Goal: Task Accomplishment & Management: Use online tool/utility

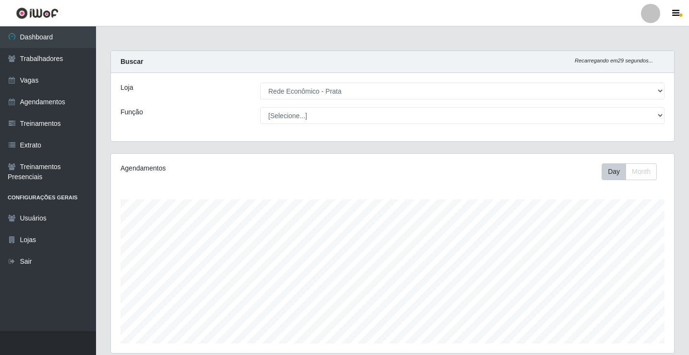
select select "192"
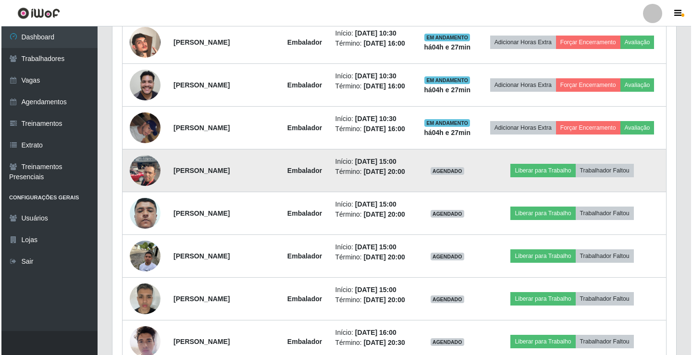
scroll to position [199, 563]
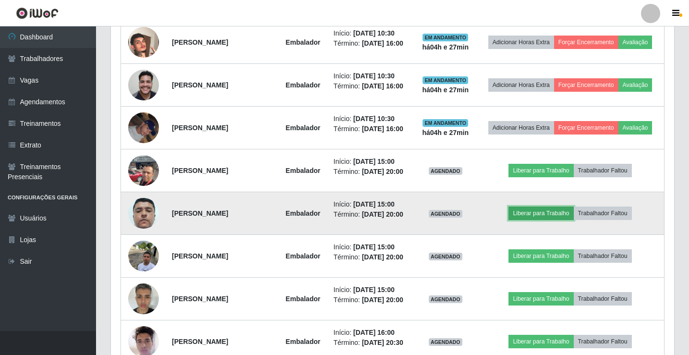
click at [544, 220] on button "Liberar para Trabalho" at bounding box center [541, 213] width 65 height 13
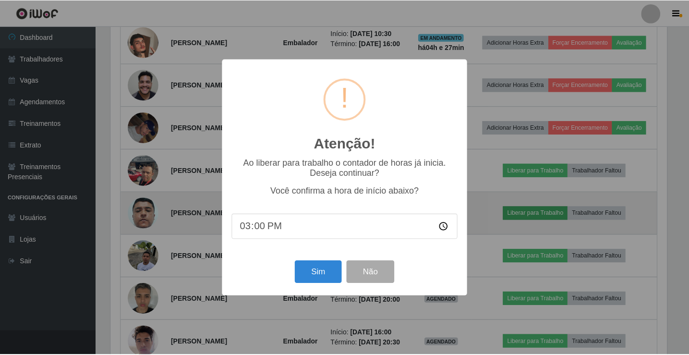
scroll to position [199, 559]
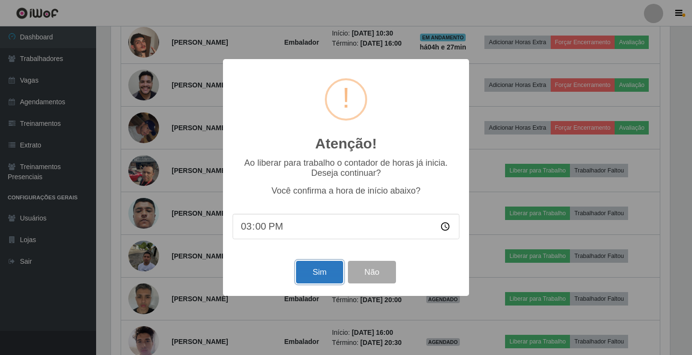
click at [322, 275] on button "Sim" at bounding box center [319, 272] width 47 height 23
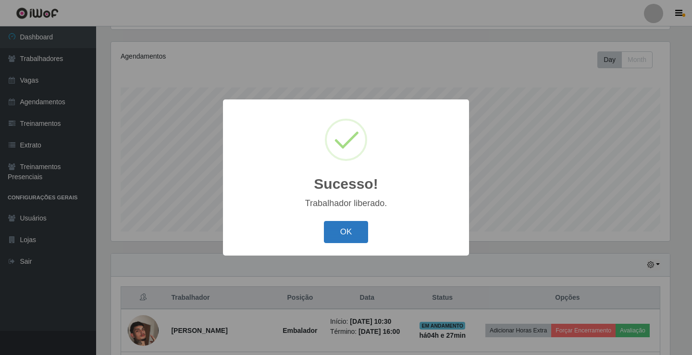
click at [361, 232] on button "OK" at bounding box center [346, 232] width 45 height 23
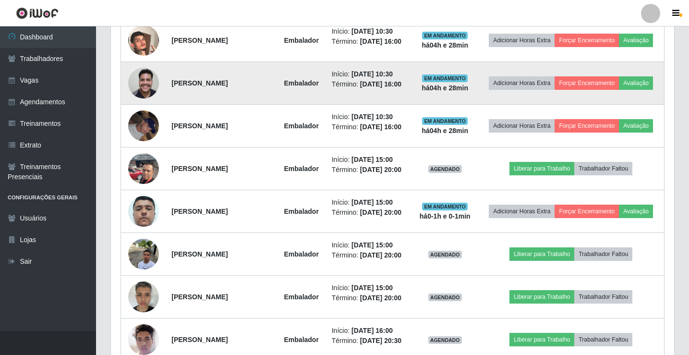
scroll to position [448, 0]
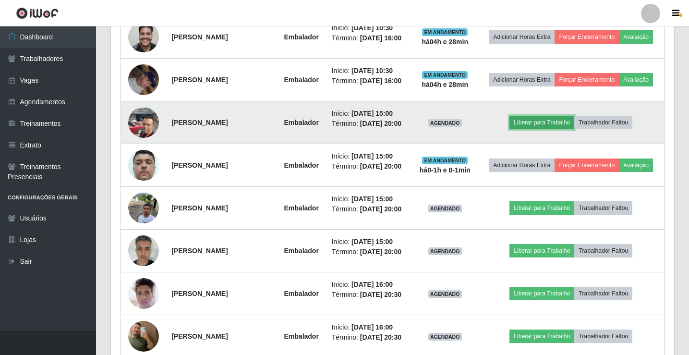
click at [547, 129] on button "Liberar para Trabalho" at bounding box center [542, 122] width 65 height 13
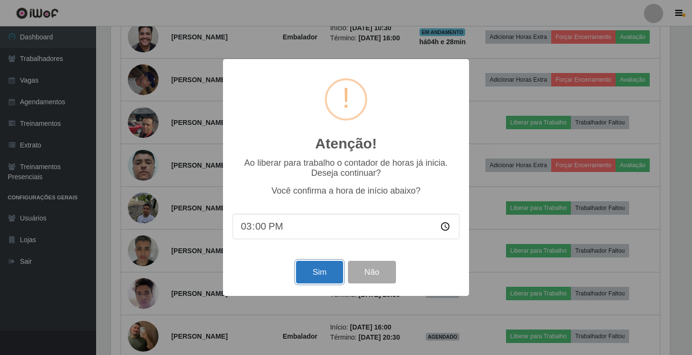
click at [316, 277] on button "Sim" at bounding box center [319, 272] width 47 height 23
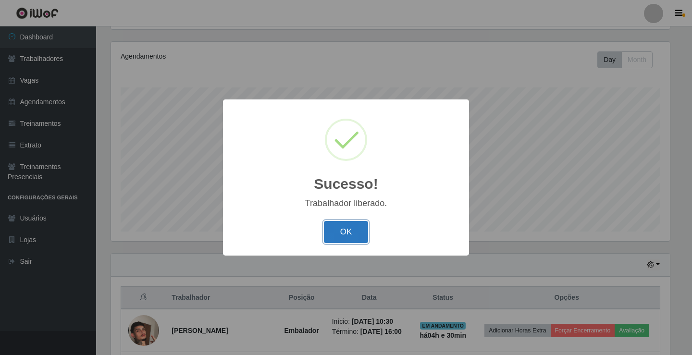
click at [344, 235] on button "OK" at bounding box center [346, 232] width 45 height 23
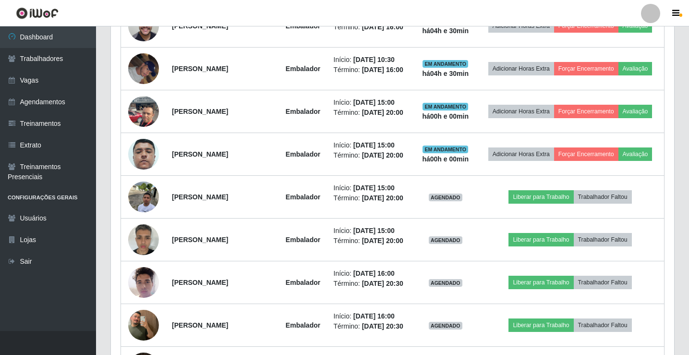
scroll to position [544, 0]
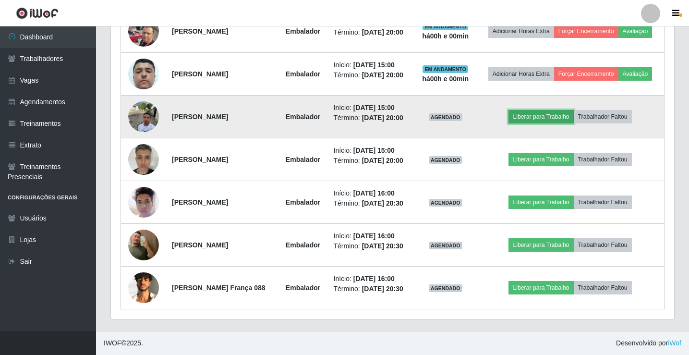
click at [550, 123] on button "Liberar para Trabalho" at bounding box center [541, 116] width 65 height 13
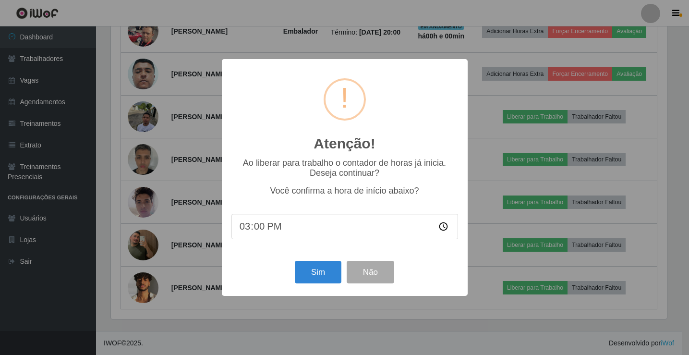
scroll to position [199, 559]
click at [308, 280] on button "Sim" at bounding box center [319, 272] width 47 height 23
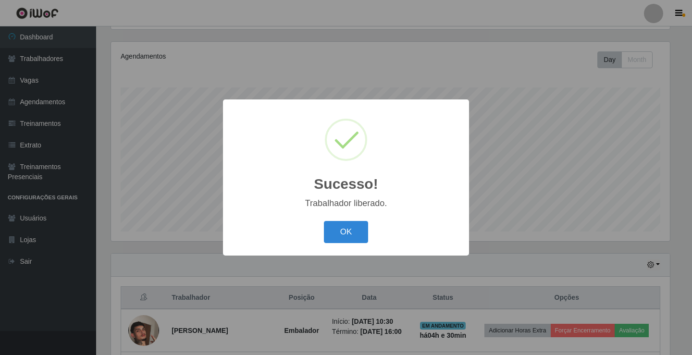
click at [324, 221] on button "OK" at bounding box center [346, 232] width 45 height 23
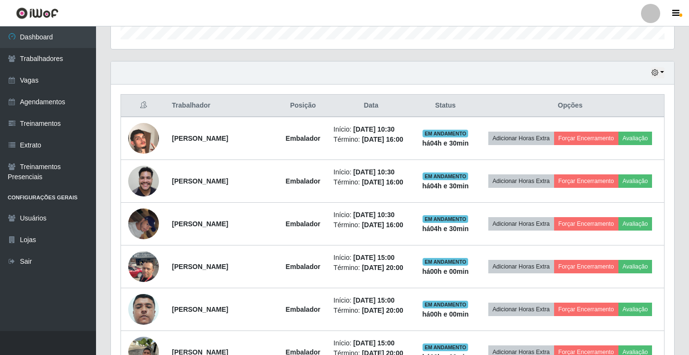
scroll to position [448, 0]
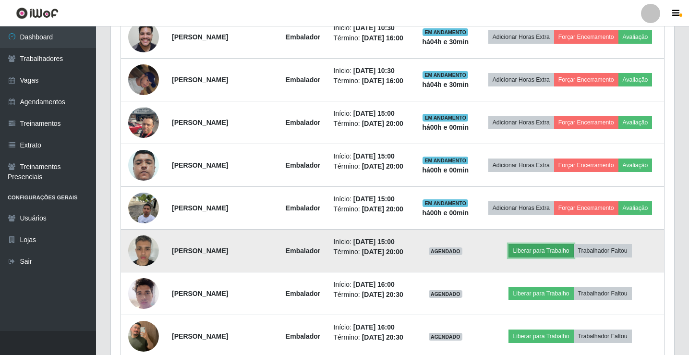
click at [536, 257] on button "Liberar para Trabalho" at bounding box center [541, 250] width 65 height 13
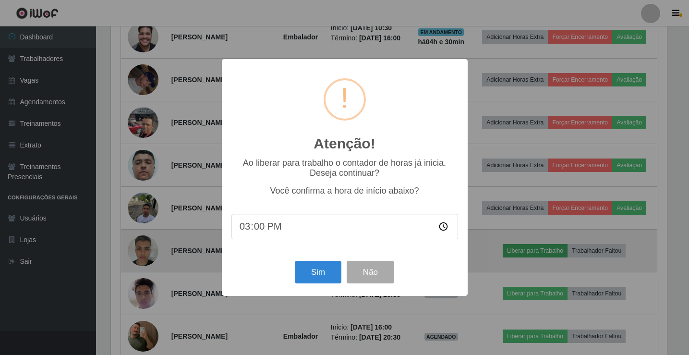
scroll to position [199, 559]
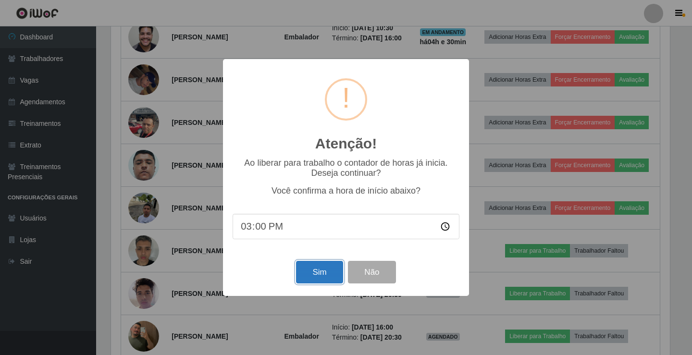
click at [323, 273] on button "Sim" at bounding box center [319, 272] width 47 height 23
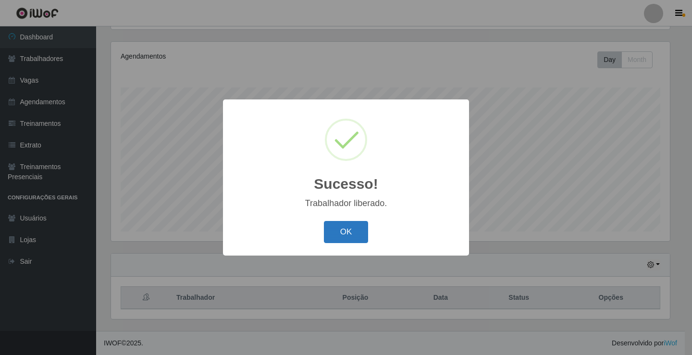
click at [354, 241] on button "OK" at bounding box center [346, 232] width 45 height 23
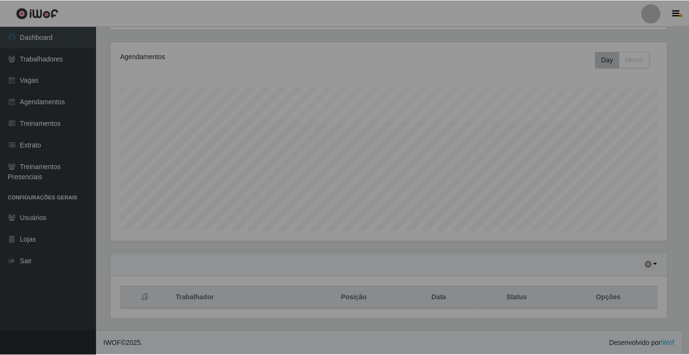
scroll to position [199, 563]
